Goal: Task Accomplishment & Management: Use online tool/utility

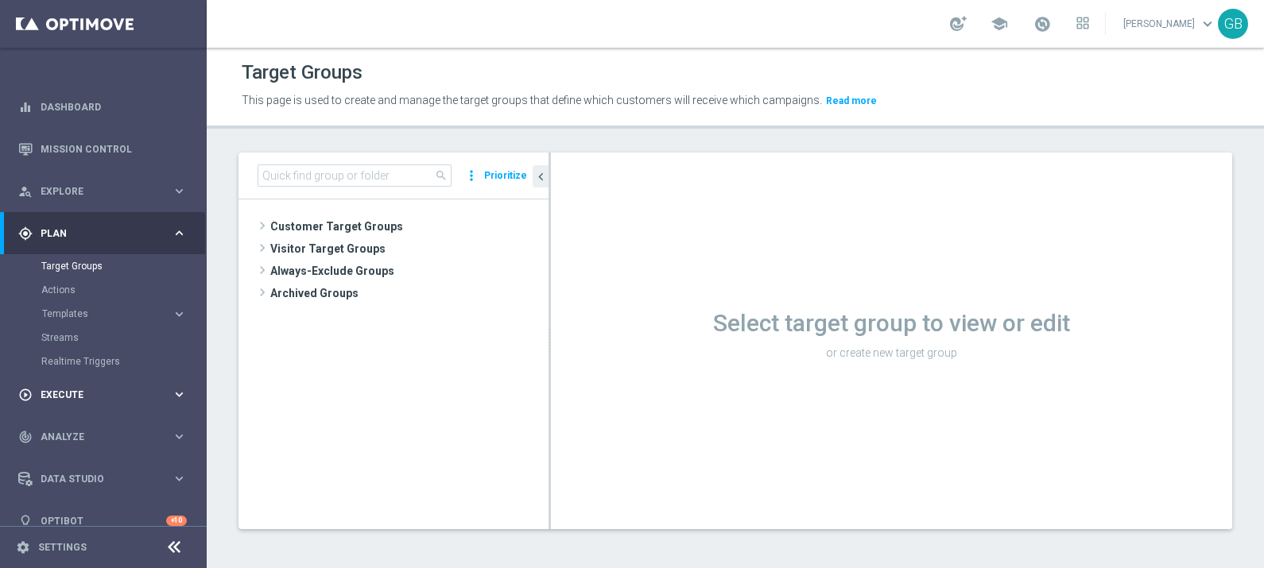
click at [69, 390] on span "Execute" at bounding box center [106, 395] width 131 height 10
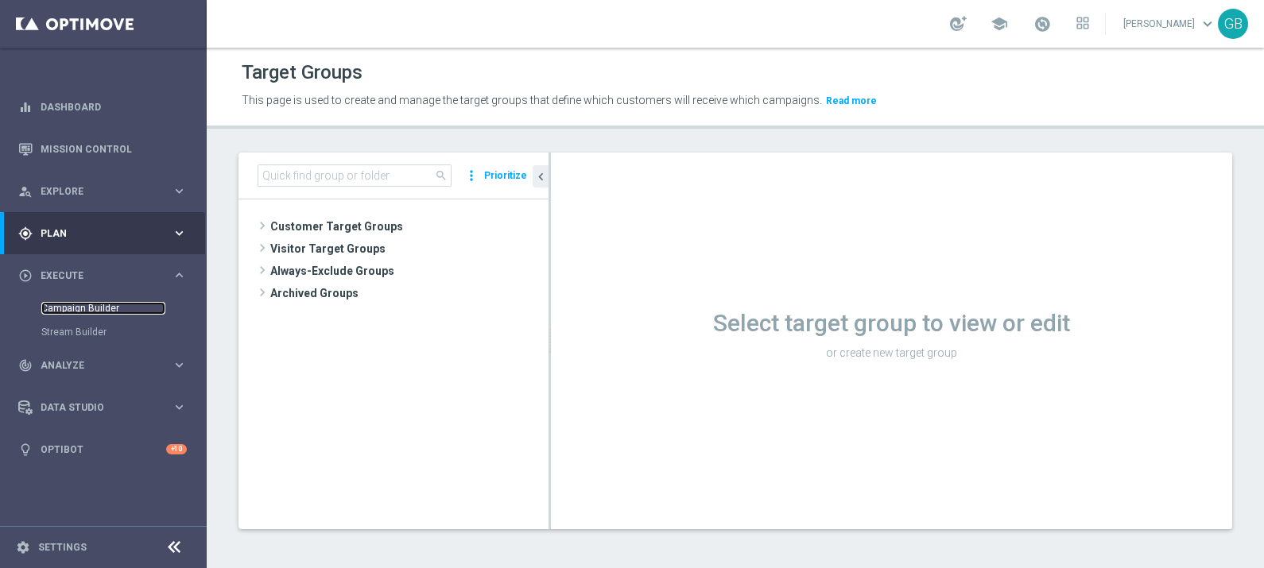
click at [83, 306] on link "Campaign Builder" at bounding box center [103, 308] width 124 height 13
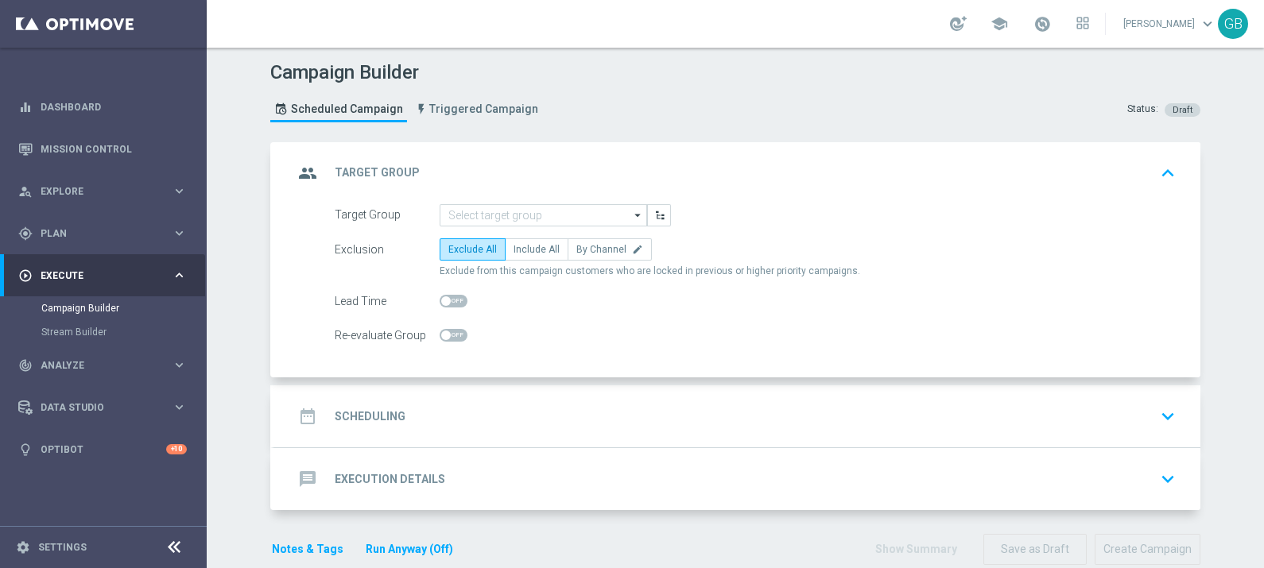
scroll to position [25, 0]
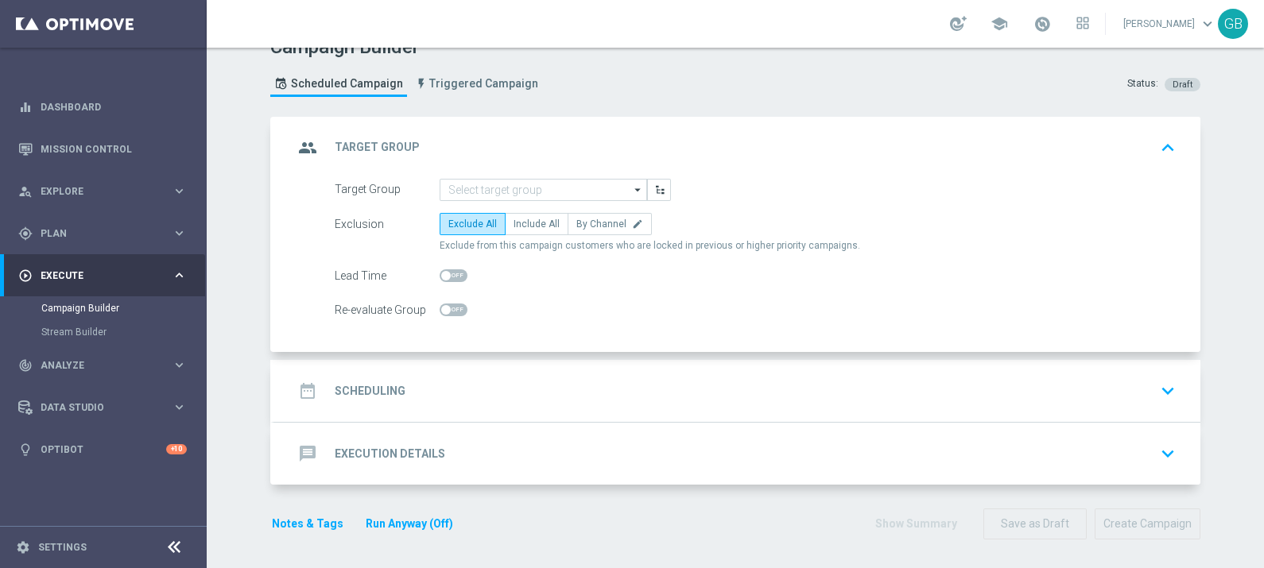
click at [389, 440] on div "message Execution Details" at bounding box center [369, 454] width 152 height 29
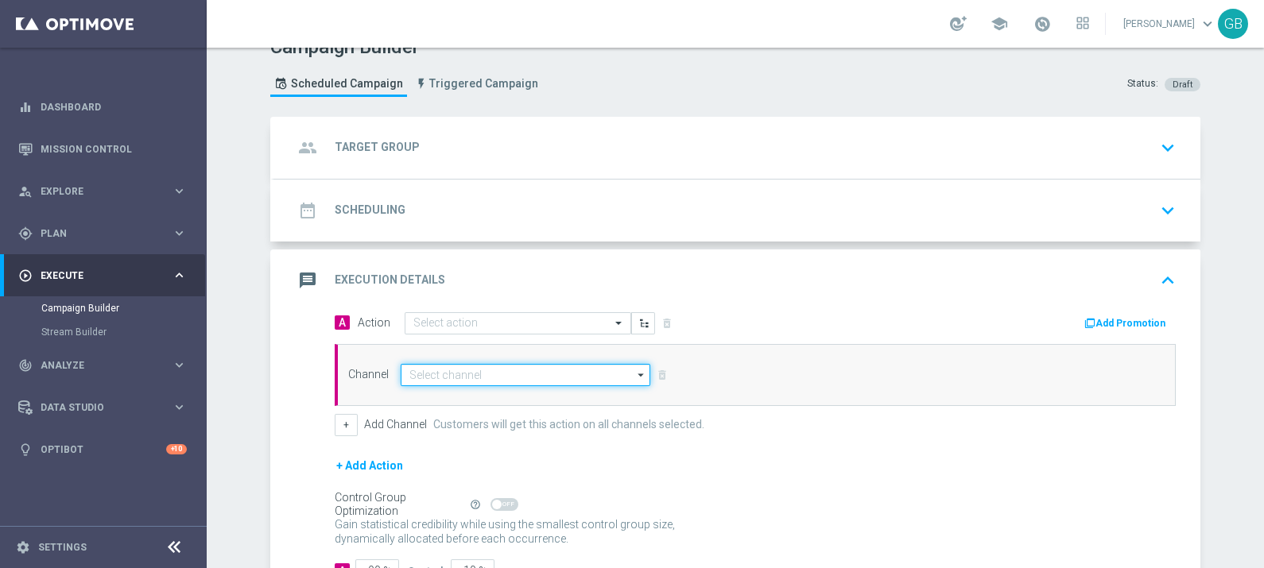
click at [485, 369] on input at bounding box center [526, 375] width 250 height 22
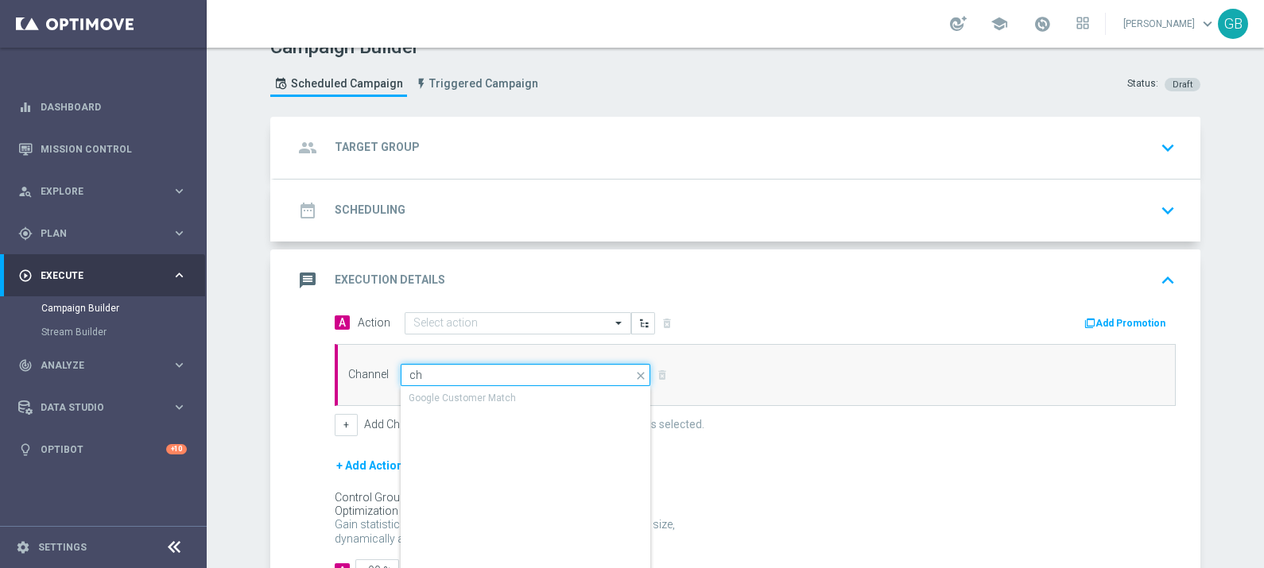
type input "c"
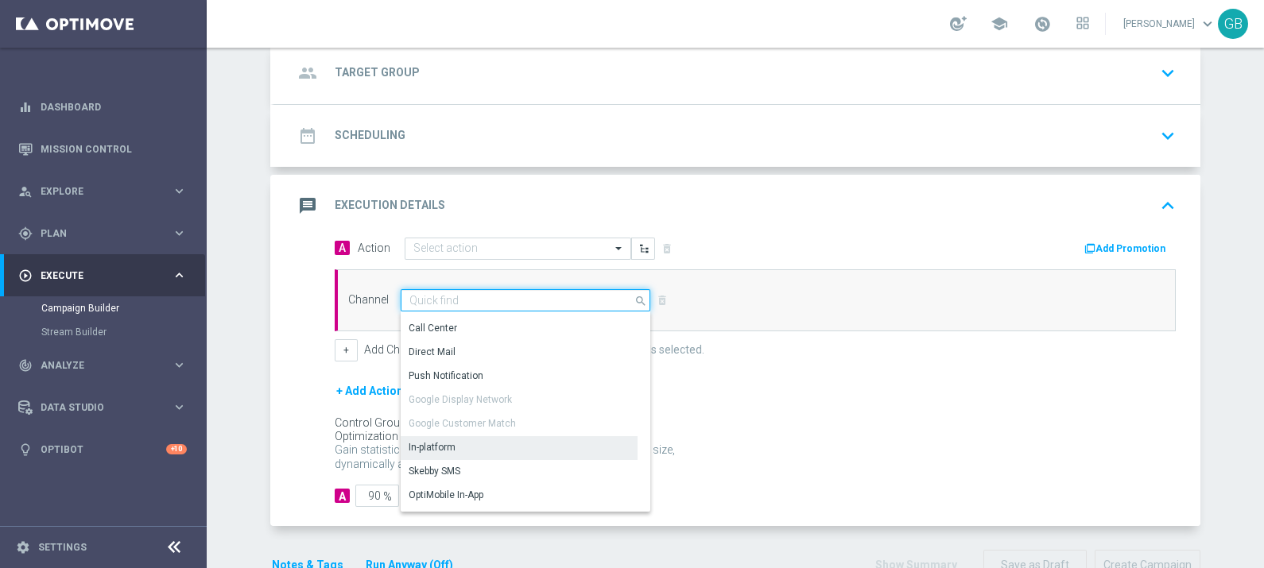
scroll to position [238, 0]
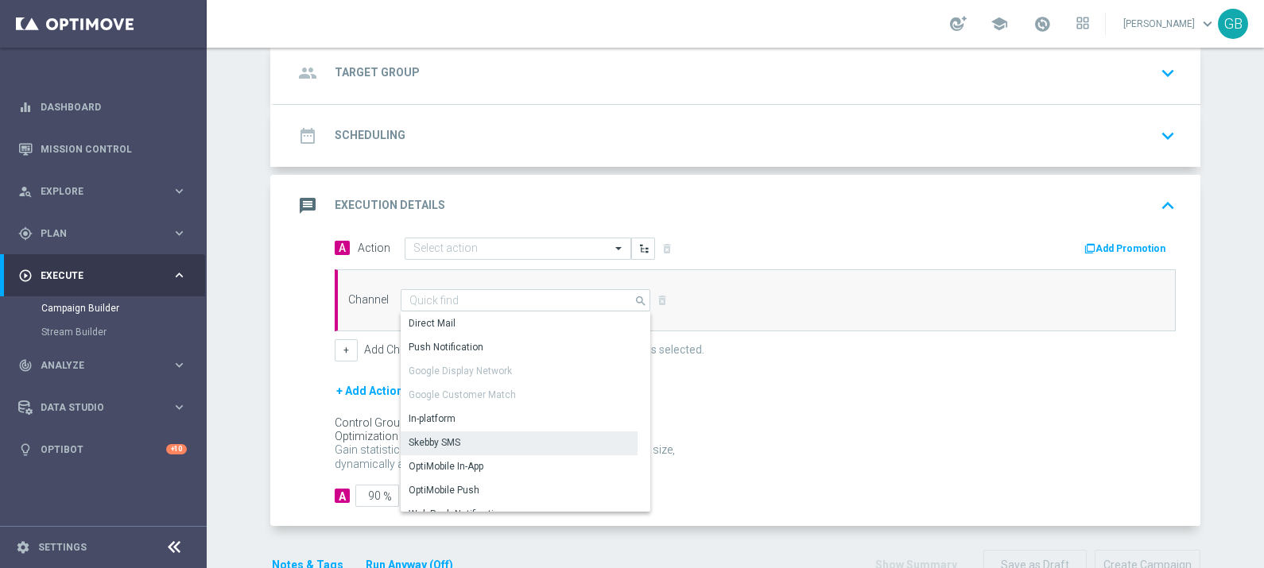
click at [425, 442] on div "Skebby SMS" at bounding box center [435, 443] width 52 height 14
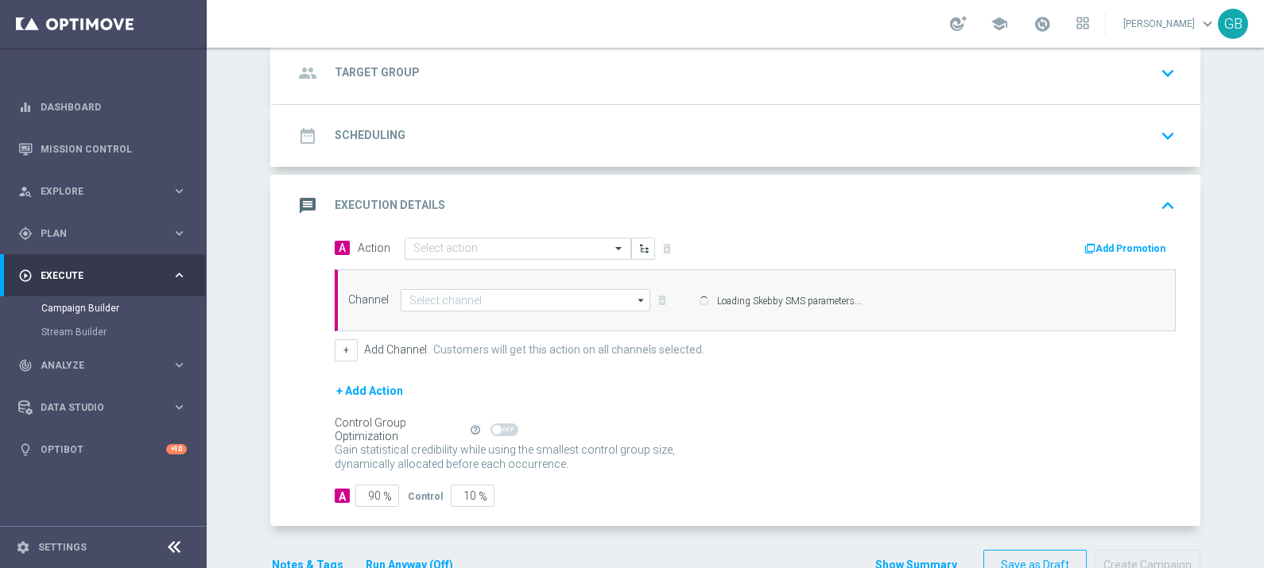
type input "Skebby SMS"
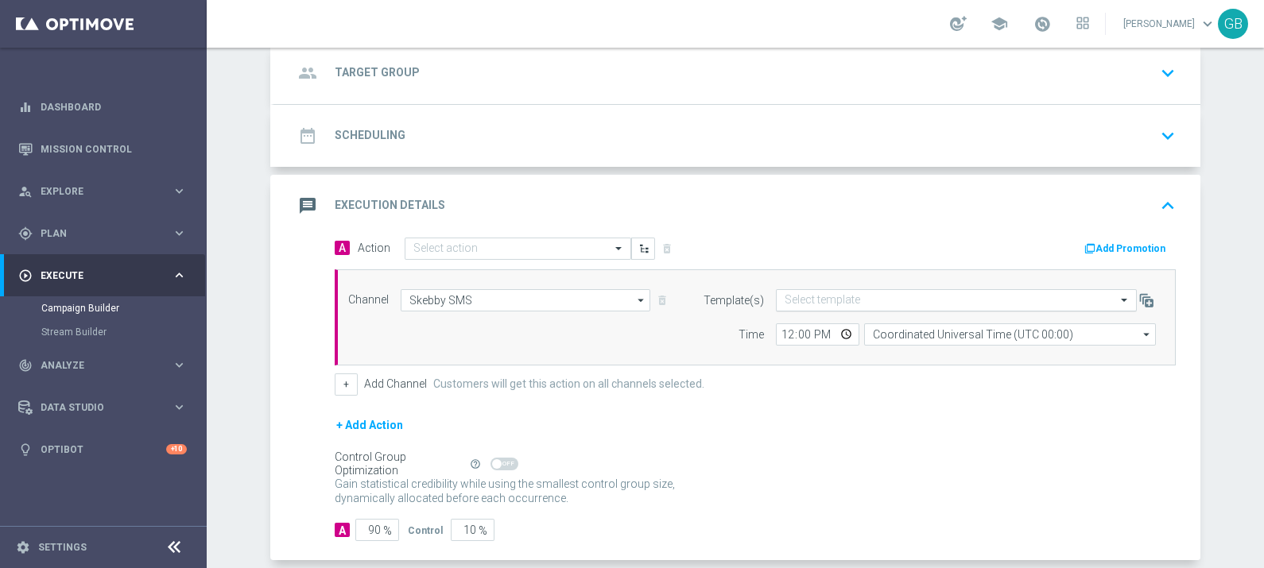
click at [838, 294] on input "text" at bounding box center [940, 301] width 312 height 14
click at [637, 347] on div "Channel Skebby SMS Skebby SMS arrow_drop_down Show Selected 1 of 20 Optimail" at bounding box center [755, 317] width 841 height 96
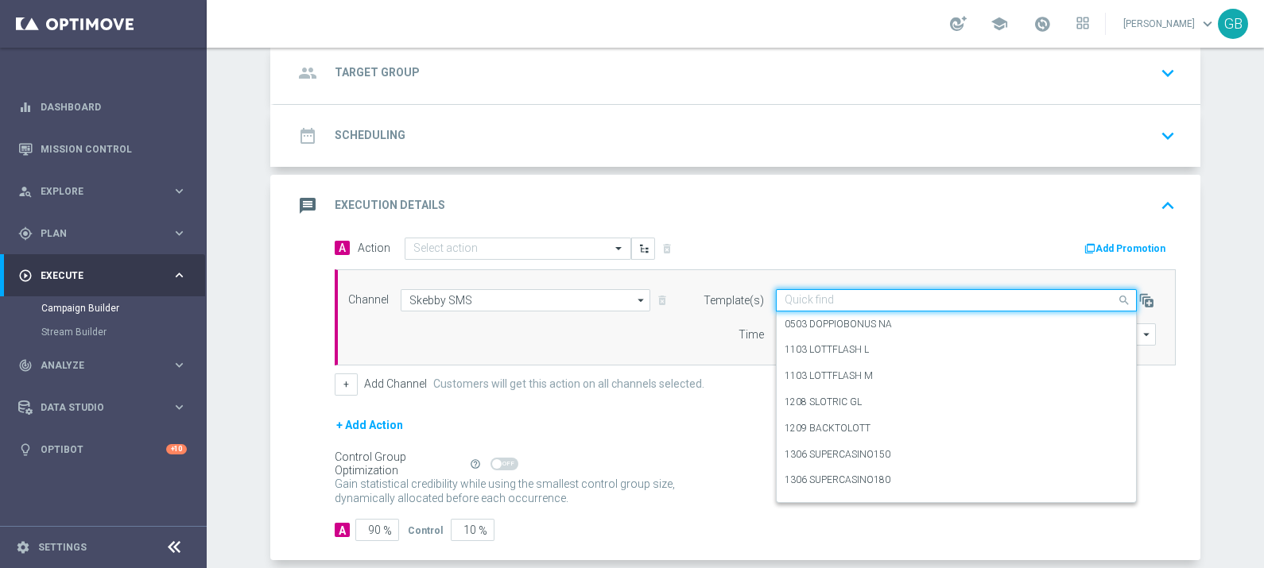
click at [856, 296] on input "text" at bounding box center [940, 301] width 312 height 14
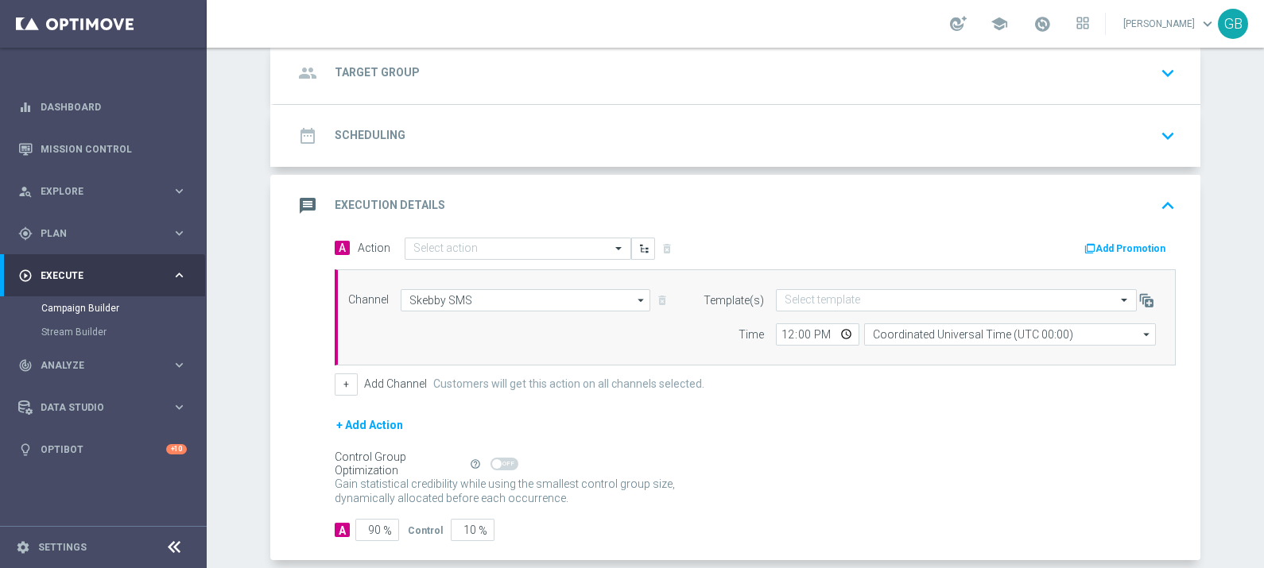
click at [576, 331] on div "Channel Skebby SMS Skebby SMS arrow_drop_down Show Selected 1 of 20 Optimail" at bounding box center [751, 317] width 831 height 56
